Goal: Task Accomplishment & Management: Use online tool/utility

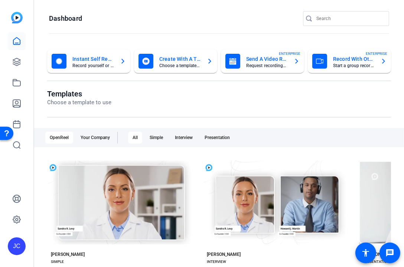
click at [131, 25] on openreel-page-title "Dashboard" at bounding box center [219, 18] width 340 height 15
click at [144, 26] on openreel-divider-bar at bounding box center [219, 34] width 340 height 16
click at [209, 24] on openreel-page-title "Dashboard" at bounding box center [219, 18] width 340 height 15
click at [19, 62] on icon at bounding box center [16, 62] width 9 height 9
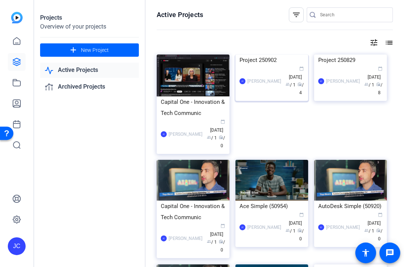
click at [254, 55] on img at bounding box center [271, 55] width 73 height 0
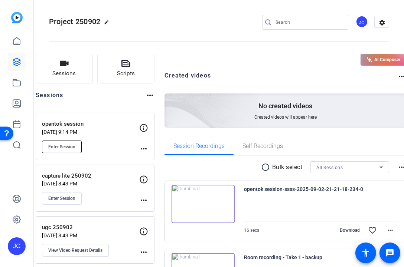
click at [75, 144] on span "Enter Session" at bounding box center [61, 147] width 27 height 6
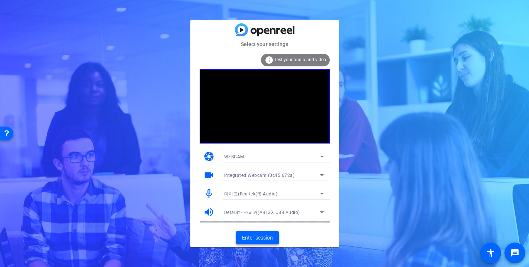
drag, startPoint x: 258, startPoint y: 235, endPoint x: 193, endPoint y: 224, distance: 65.5
click at [193, 224] on div "Select your settings info Test your audio and video camera WEBCAM videocam Inte…" at bounding box center [264, 134] width 149 height 228
click at [308, 56] on div "info Test your audio and video" at bounding box center [295, 60] width 69 height 13
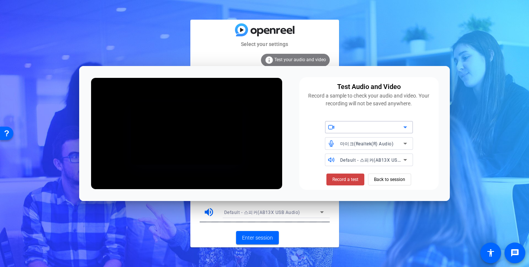
click at [387, 126] on div at bounding box center [371, 127] width 63 height 9
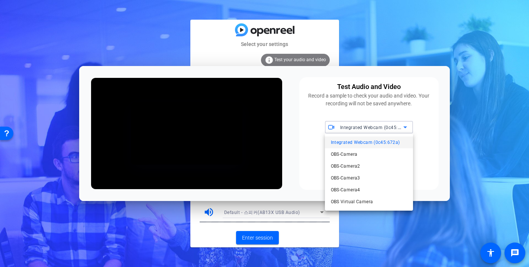
click at [387, 126] on div at bounding box center [264, 133] width 529 height 267
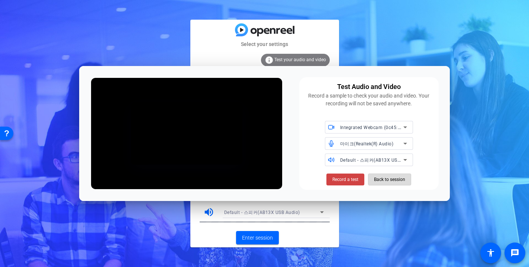
click at [379, 179] on span "Back to session" at bounding box center [389, 180] width 31 height 14
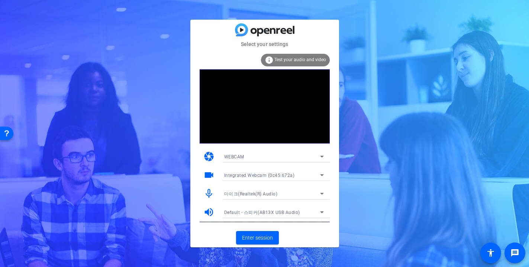
click at [300, 61] on span "Test your audio and video" at bounding box center [300, 59] width 52 height 5
click at [311, 56] on div "info Test your audio and video" at bounding box center [295, 60] width 69 height 13
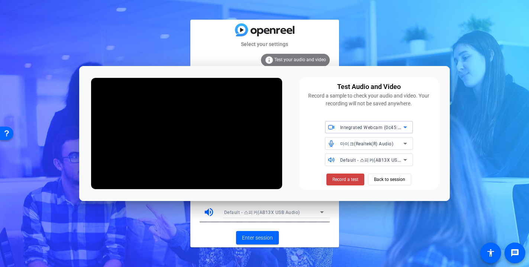
click at [341, 128] on span "Integrated Webcam (0c45:672a)" at bounding box center [375, 127] width 71 height 6
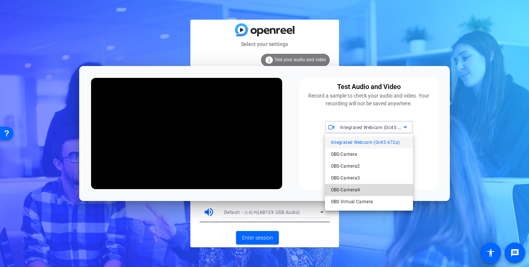
click at [356, 189] on span "OBS-Camera4" at bounding box center [345, 190] width 29 height 9
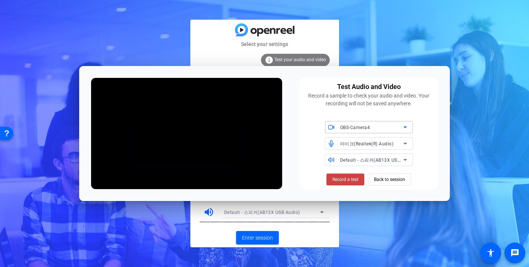
click at [373, 124] on div "OBS-Camera4" at bounding box center [371, 127] width 63 height 9
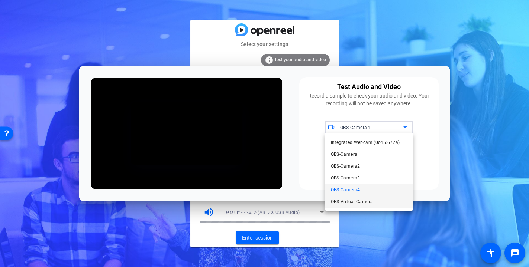
click at [353, 201] on span "OBS Virtual Camera" at bounding box center [352, 202] width 42 height 9
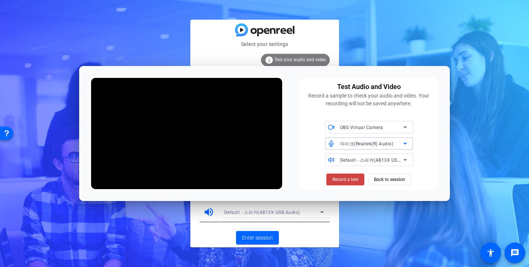
click at [358, 144] on span "마이크(Realtek(R) Audio)" at bounding box center [366, 144] width 53 height 5
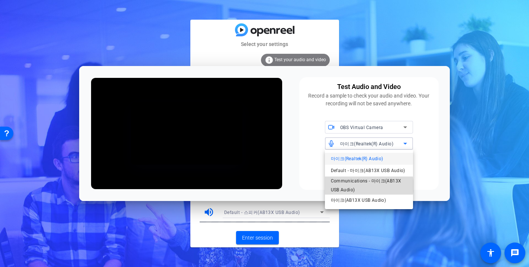
click at [367, 186] on span "Communications - 마이크(AB13X USB Audio)" at bounding box center [369, 186] width 76 height 18
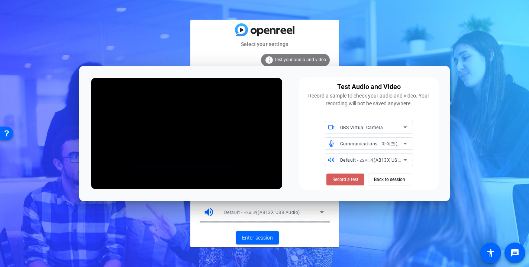
click at [353, 179] on span "Record a test" at bounding box center [345, 179] width 26 height 7
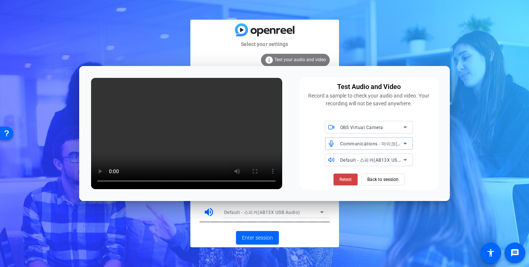
click at [384, 147] on div "Communications - 마이크(AB13X USB Audio)" at bounding box center [371, 143] width 63 height 9
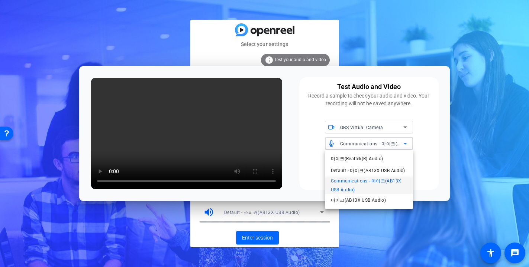
click at [98, 170] on div at bounding box center [264, 133] width 529 height 267
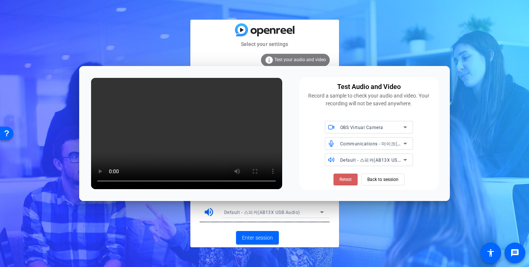
click at [340, 181] on span "Retest" at bounding box center [345, 179] width 12 height 7
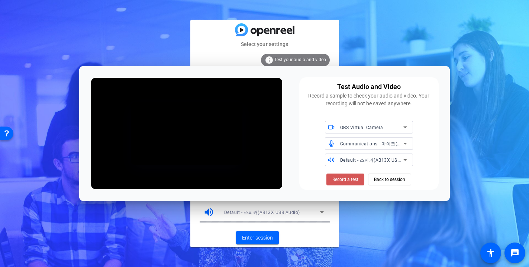
click at [340, 181] on span "Record a test" at bounding box center [345, 179] width 26 height 7
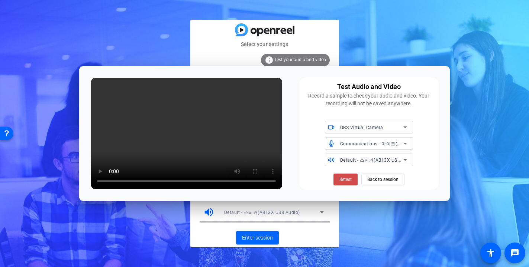
click at [346, 178] on span "Retest" at bounding box center [345, 179] width 12 height 7
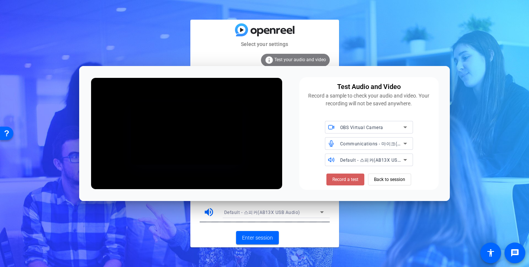
click at [342, 177] on span "Record a test" at bounding box center [345, 179] width 26 height 7
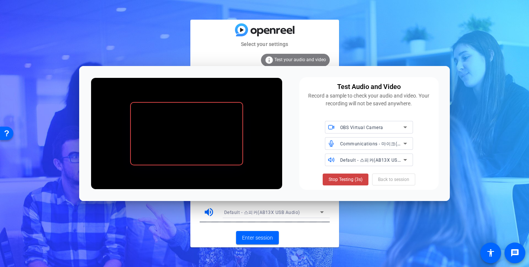
click at [342, 177] on span "Stop Testing (3s)" at bounding box center [345, 179] width 34 height 7
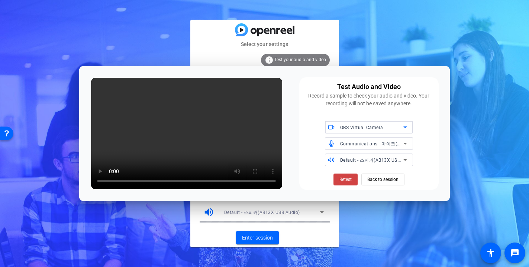
click at [405, 130] on icon at bounding box center [404, 127] width 9 height 9
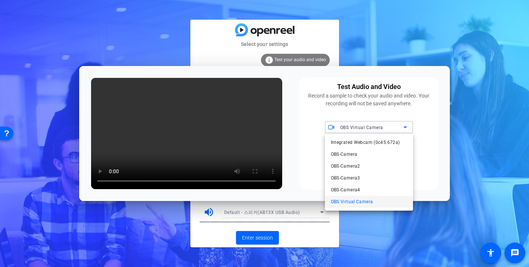
click at [353, 109] on div at bounding box center [264, 133] width 529 height 267
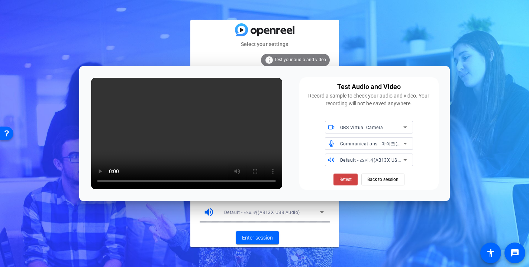
click at [354, 130] on span "OBS Virtual Camera" at bounding box center [361, 127] width 43 height 5
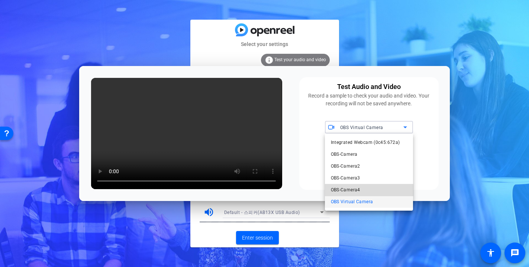
click at [378, 187] on mat-option "OBS-Camera4" at bounding box center [369, 190] width 88 height 12
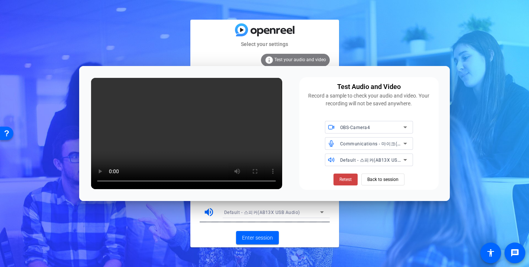
click at [304, 28] on mat-card-title at bounding box center [264, 29] width 149 height 13
click at [380, 179] on span "Back to session" at bounding box center [382, 180] width 31 height 14
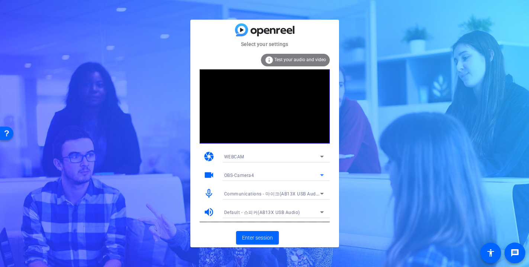
click at [268, 176] on div "OBS-Camera4" at bounding box center [272, 175] width 96 height 9
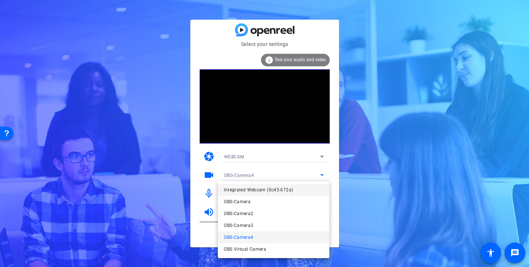
click at [276, 190] on span "Integrated Webcam (0c45:672a)" at bounding box center [258, 190] width 69 height 9
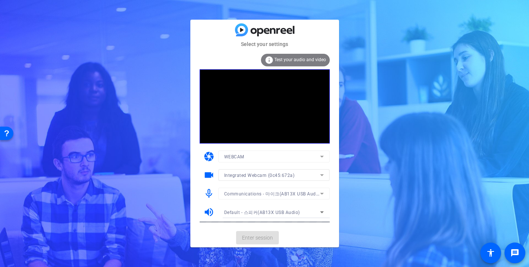
click at [263, 181] on mat-form-field "Integrated Webcam (0c45:672a)" at bounding box center [273, 175] width 111 height 12
click at [264, 191] on div "Communications - 마이크(AB13X USB Audio)" at bounding box center [272, 193] width 96 height 9
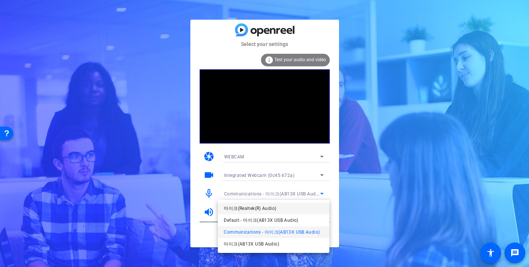
click at [274, 211] on span "마이크(Realtek(R) Audio)" at bounding box center [250, 208] width 52 height 9
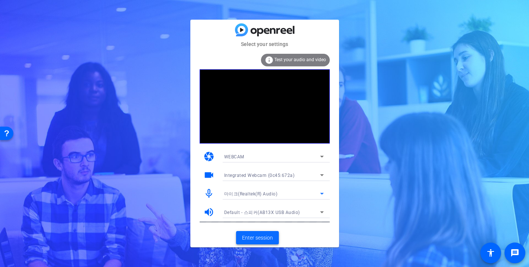
click at [263, 237] on span "Enter session" at bounding box center [257, 238] width 31 height 8
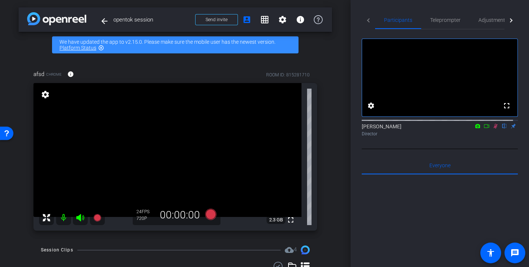
click at [474, 129] on icon at bounding box center [477, 126] width 6 height 5
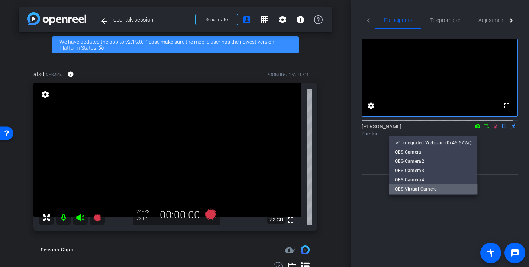
click at [456, 190] on span "OBS Virtual Camera" at bounding box center [432, 189] width 77 height 9
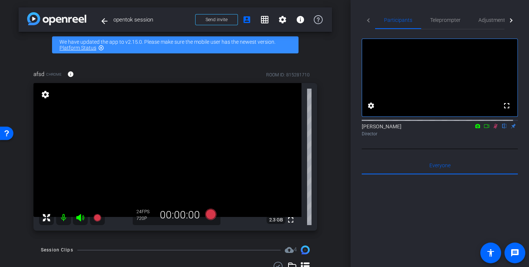
click at [483, 129] on icon at bounding box center [486, 126] width 6 height 5
click at [493, 128] on icon at bounding box center [495, 126] width 4 height 4
click at [493, 129] on icon at bounding box center [495, 126] width 4 height 5
click at [494, 129] on icon at bounding box center [495, 126] width 3 height 5
click at [493, 129] on icon at bounding box center [495, 126] width 4 height 5
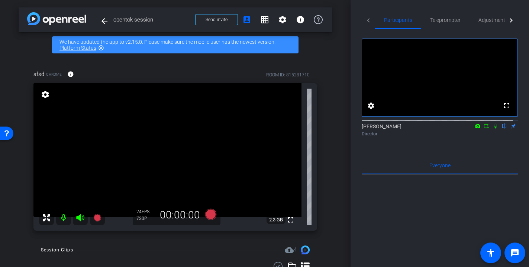
click at [494, 129] on icon at bounding box center [495, 126] width 3 height 5
click at [373, 159] on div "fullscreen settings Jihye Cho flip Director Everyone 0 Mark all read To: Everyo…" at bounding box center [439, 215] width 156 height 373
click at [329, 139] on div "arrow_back opentok session Back to project Send invite account_box grid_on sett…" at bounding box center [175, 133] width 350 height 267
click at [209, 214] on icon at bounding box center [210, 214] width 11 height 11
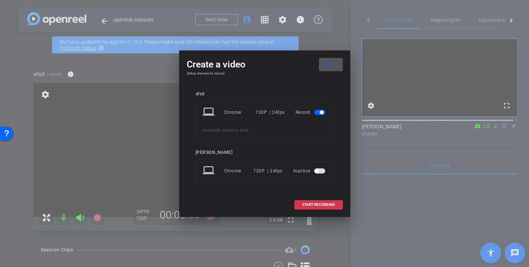
click at [316, 173] on span "button" at bounding box center [319, 171] width 11 height 5
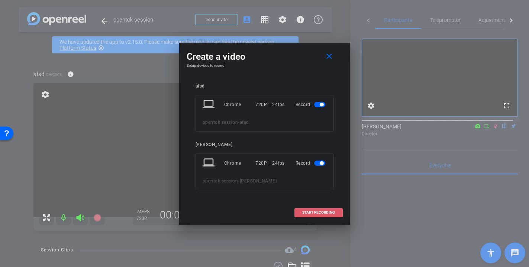
click at [332, 208] on span at bounding box center [319, 213] width 48 height 18
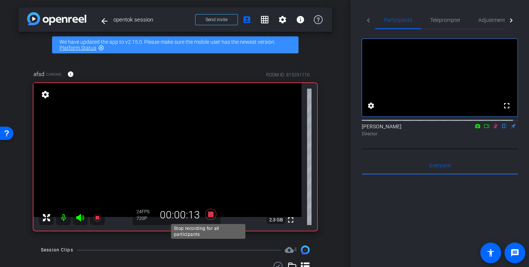
click at [212, 215] on icon at bounding box center [211, 214] width 18 height 13
click at [208, 218] on icon at bounding box center [211, 214] width 18 height 13
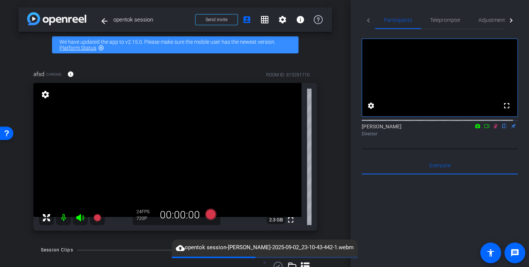
click at [493, 129] on icon at bounding box center [495, 126] width 4 height 5
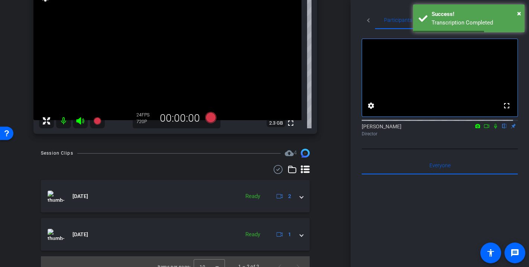
scroll to position [98, 0]
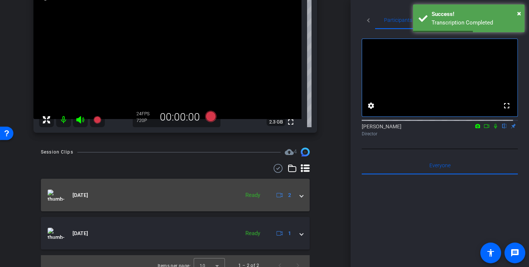
click at [229, 204] on mat-expansion-panel-header "Sep 2, 2025 Ready 2" at bounding box center [175, 195] width 269 height 33
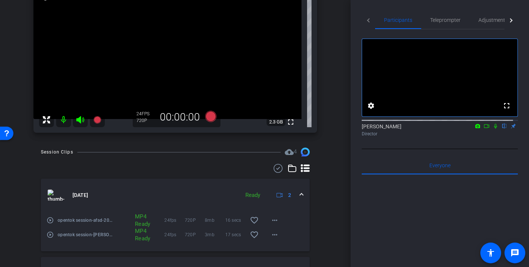
click at [49, 221] on mat-icon "play_circle_outline" at bounding box center [49, 220] width 7 height 7
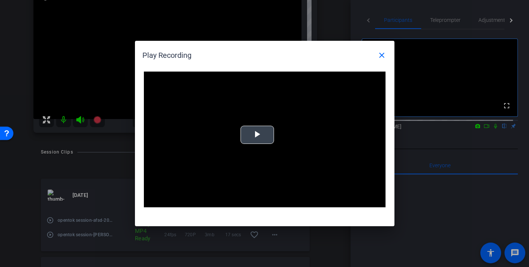
click at [257, 135] on span "Video Player" at bounding box center [257, 135] width 0 height 0
click at [376, 53] on span at bounding box center [382, 55] width 18 height 18
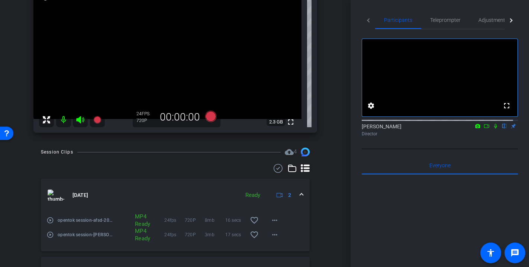
click at [50, 236] on mat-icon "play_circle_outline" at bounding box center [49, 234] width 7 height 7
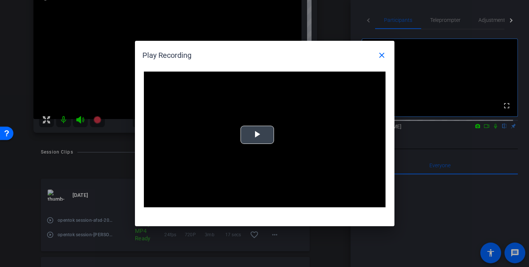
click at [257, 135] on span "Video Player" at bounding box center [257, 135] width 0 height 0
click at [379, 61] on span at bounding box center [382, 55] width 18 height 18
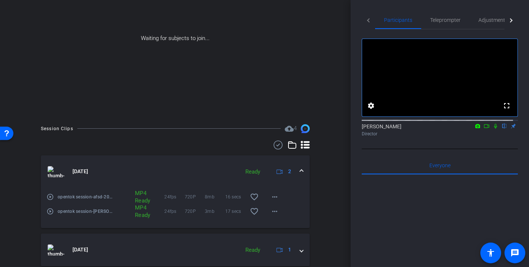
scroll to position [74, 0]
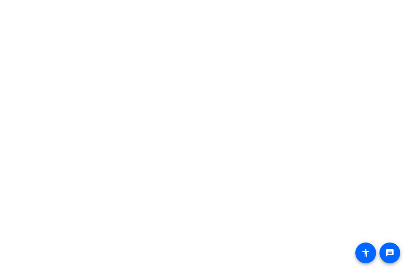
click at [143, 143] on body "message accessibility" at bounding box center [202, 133] width 404 height 267
